Goal: Information Seeking & Learning: Learn about a topic

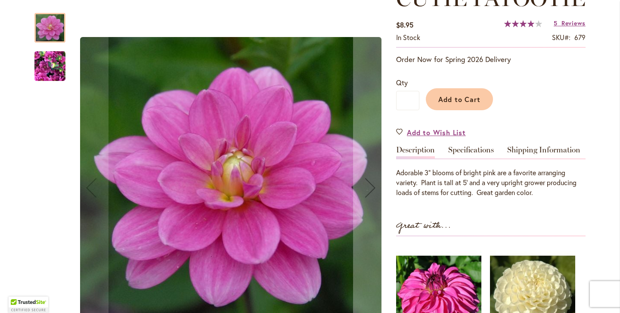
scroll to position [142, 0]
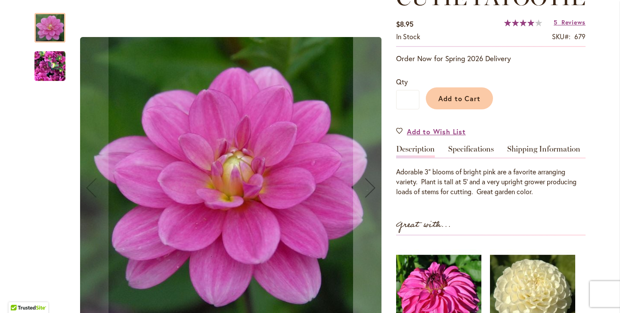
click at [59, 74] on img "CUTIE PATOOTIE" at bounding box center [49, 66] width 31 height 41
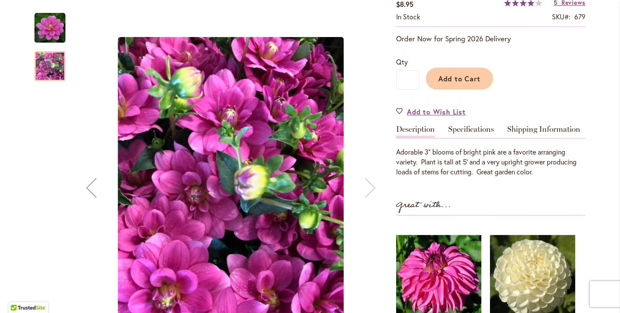
scroll to position [151, 0]
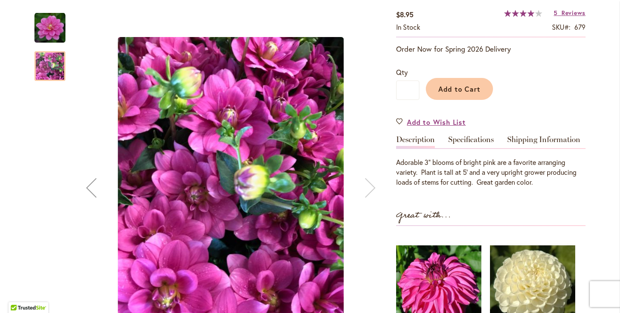
click at [49, 18] on img "CUTIE PATOOTIE" at bounding box center [49, 27] width 31 height 31
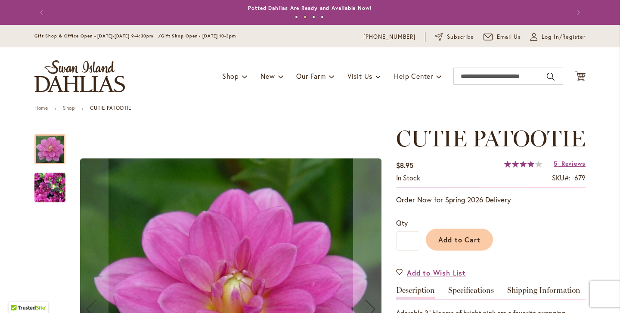
scroll to position [21, 0]
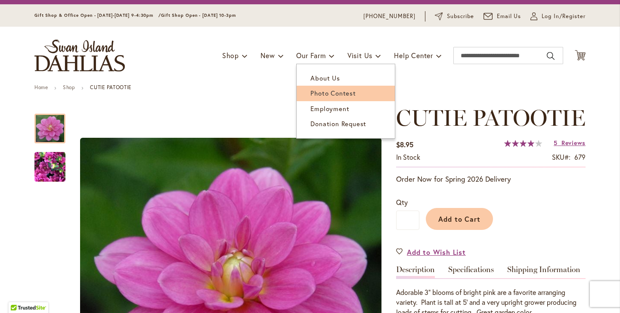
click at [314, 92] on span "Photo Contest" at bounding box center [332, 93] width 45 height 9
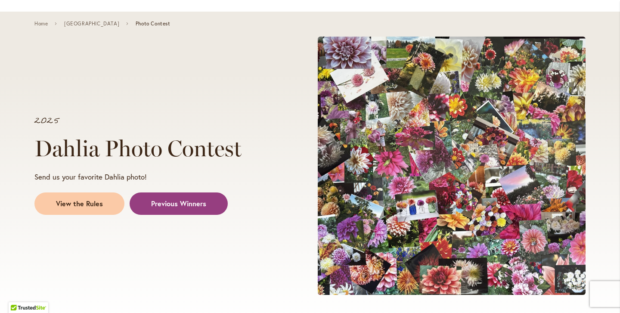
scroll to position [95, 0]
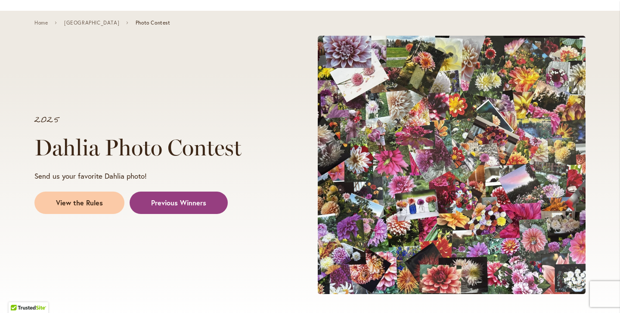
click at [404, 189] on span at bounding box center [452, 165] width 268 height 258
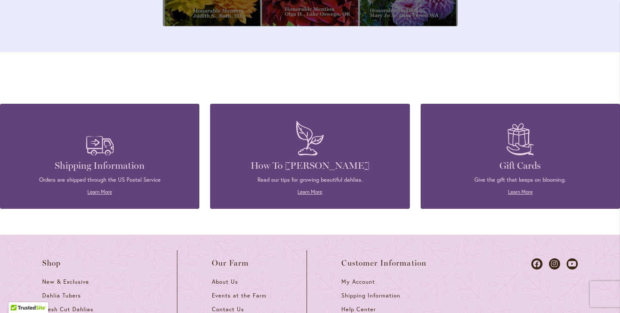
scroll to position [3145, 0]
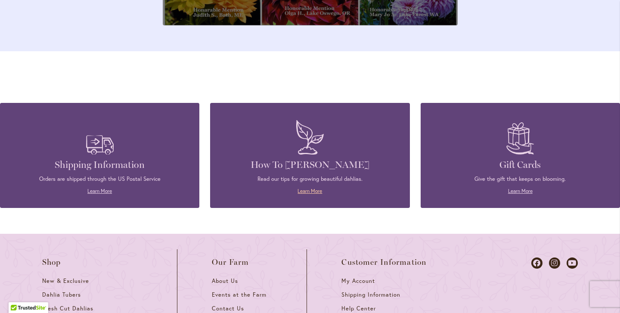
click at [320, 188] on link "Learn More" at bounding box center [309, 191] width 25 height 6
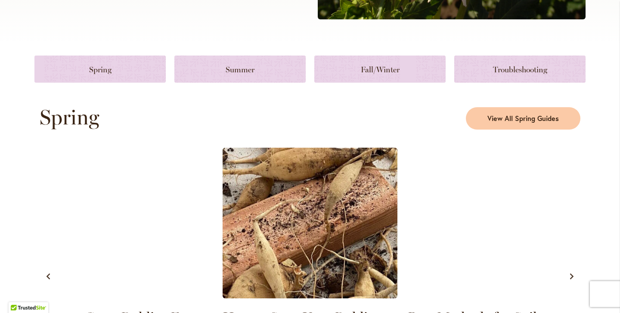
scroll to position [369, 0]
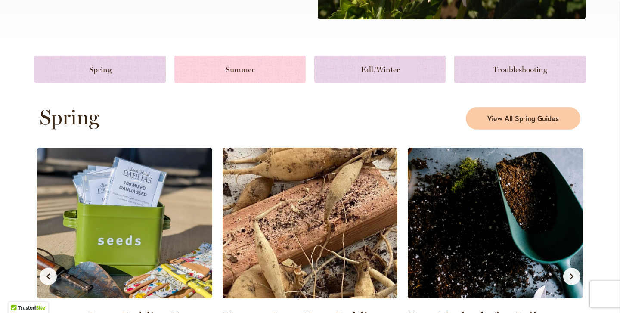
click at [238, 69] on link at bounding box center [239, 69] width 131 height 27
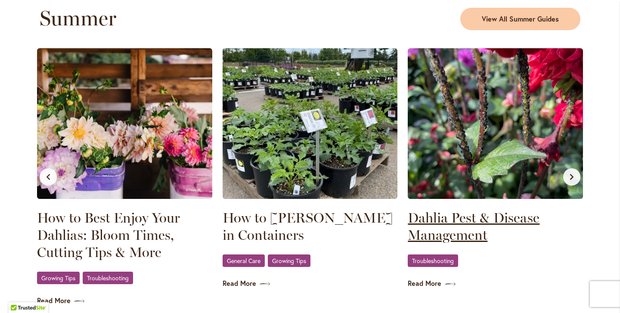
click at [430, 233] on link "Dahlia Pest & Disease Management" at bounding box center [495, 226] width 175 height 34
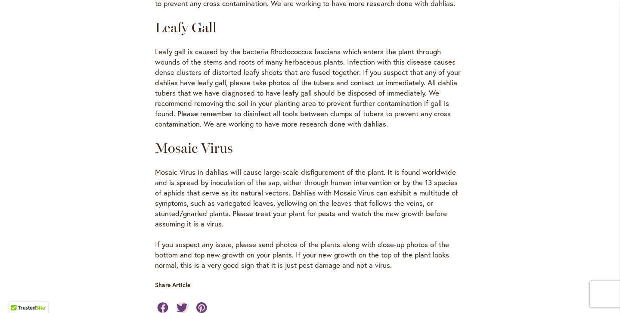
scroll to position [1537, 0]
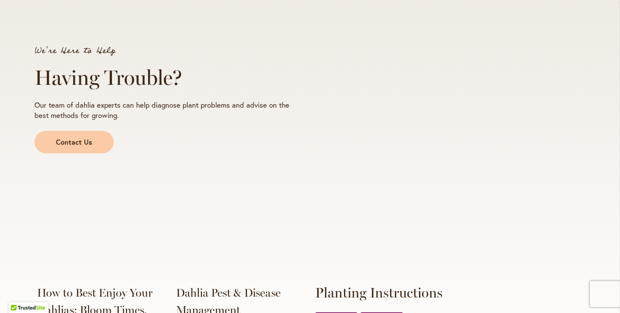
scroll to position [1405, 0]
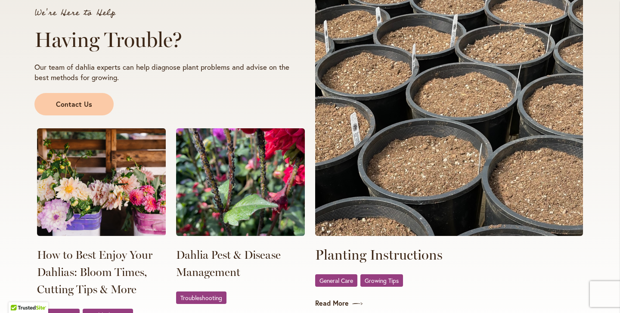
scroll to position [1390, 0]
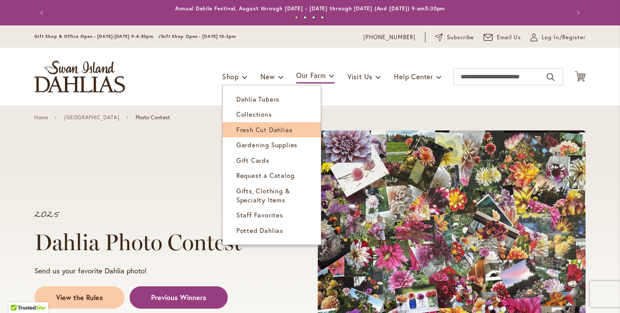
click at [242, 125] on span "Fresh Cut Dahlias" at bounding box center [264, 129] width 56 height 9
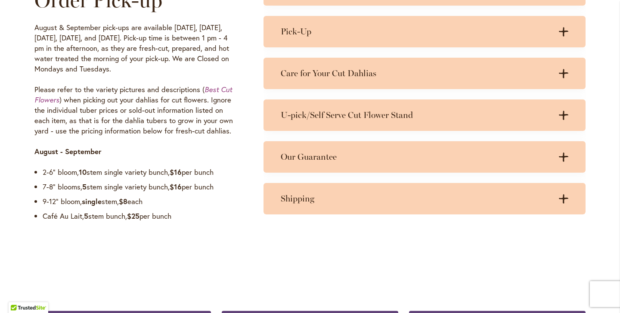
scroll to position [705, 0]
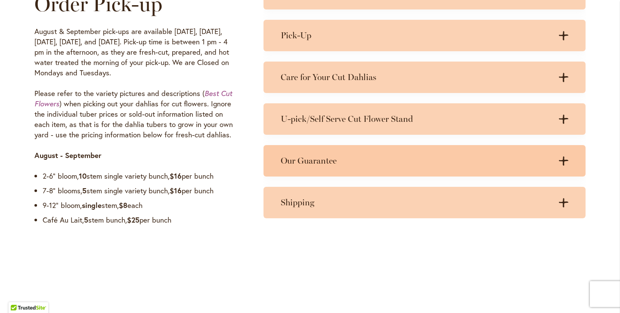
click at [300, 158] on h3 "Our Guarantee" at bounding box center [416, 160] width 270 height 11
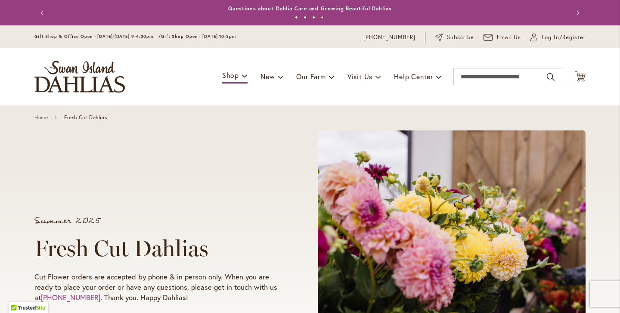
scroll to position [0, 0]
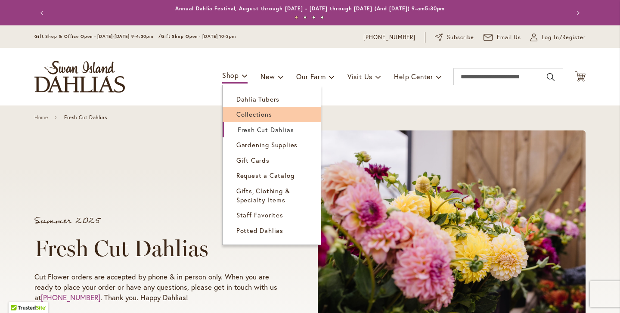
click at [244, 114] on span "Collections" at bounding box center [254, 114] width 36 height 9
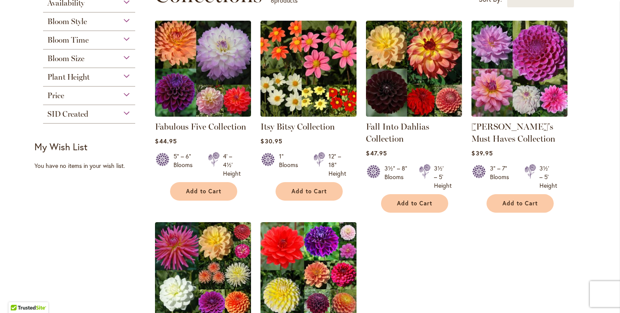
scroll to position [143, 0]
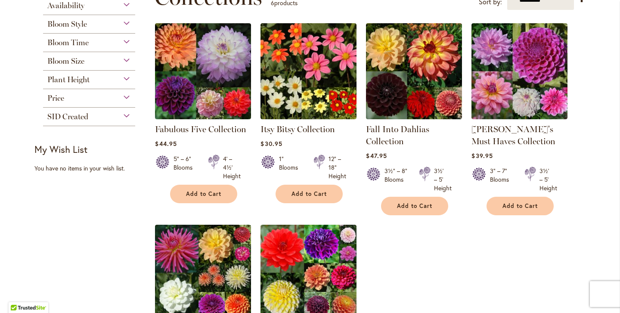
click at [484, 134] on strong "[PERSON_NAME]'s Must Haves Collection" at bounding box center [519, 135] width 96 height 24
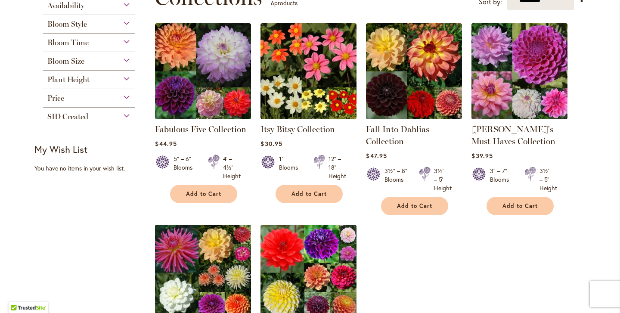
click at [495, 91] on img at bounding box center [519, 71] width 101 height 101
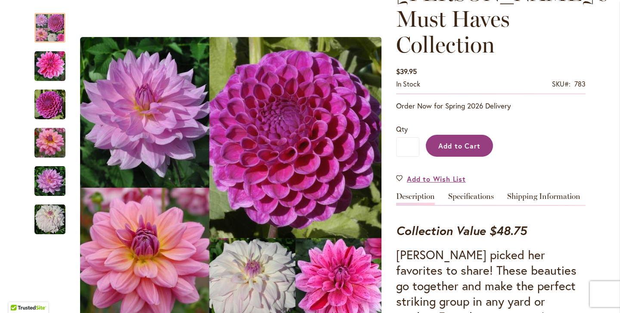
scroll to position [146, 0]
click at [464, 192] on link "Specifications" at bounding box center [471, 198] width 46 height 12
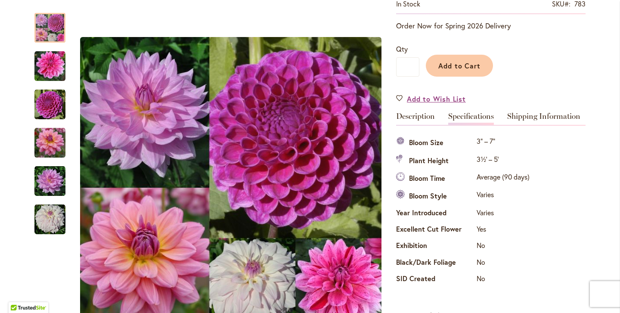
scroll to position [225, 0]
click at [540, 113] on link "Shipping Information" at bounding box center [543, 119] width 73 height 12
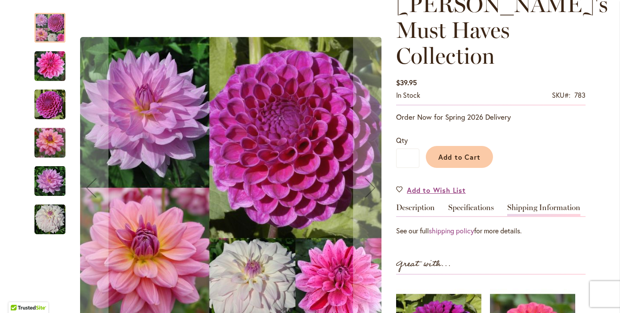
scroll to position [143, 0]
